Goal: Find specific page/section: Find specific page/section

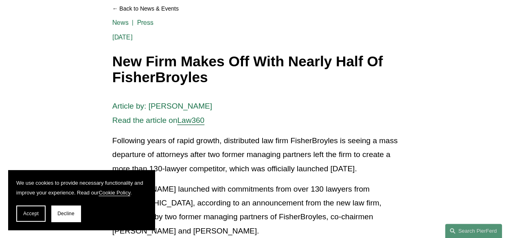
scroll to position [122, 0]
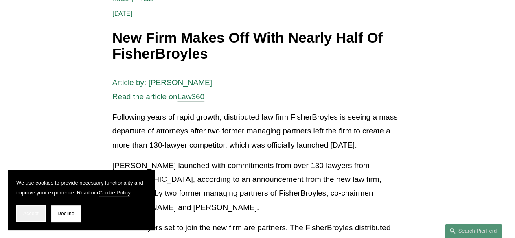
click at [28, 212] on span "Accept" at bounding box center [30, 214] width 15 height 6
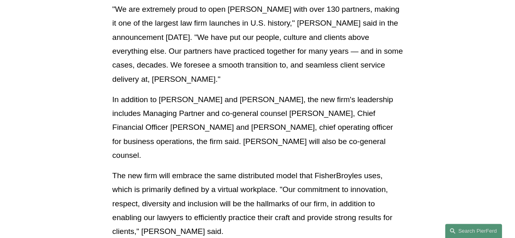
scroll to position [407, 0]
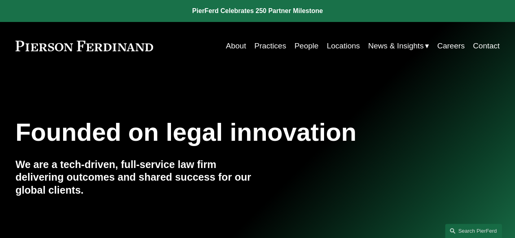
click at [304, 47] on link "People" at bounding box center [306, 45] width 24 height 15
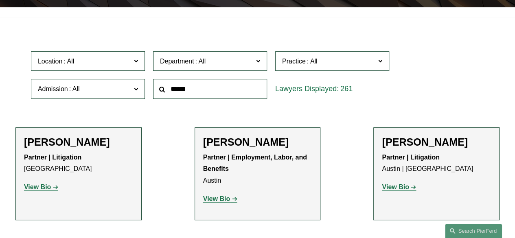
scroll to position [203, 0]
